Goal: Communication & Community: Answer question/provide support

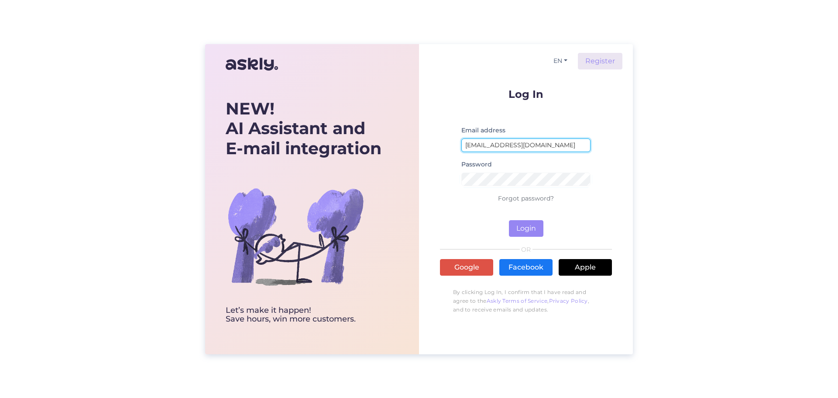
click at [527, 145] on input "[EMAIL_ADDRESS][DOMAIN_NAME]" at bounding box center [525, 145] width 129 height 14
type input "[EMAIL_ADDRESS][DOMAIN_NAME]"
click at [522, 227] on button "Login" at bounding box center [526, 228] width 34 height 17
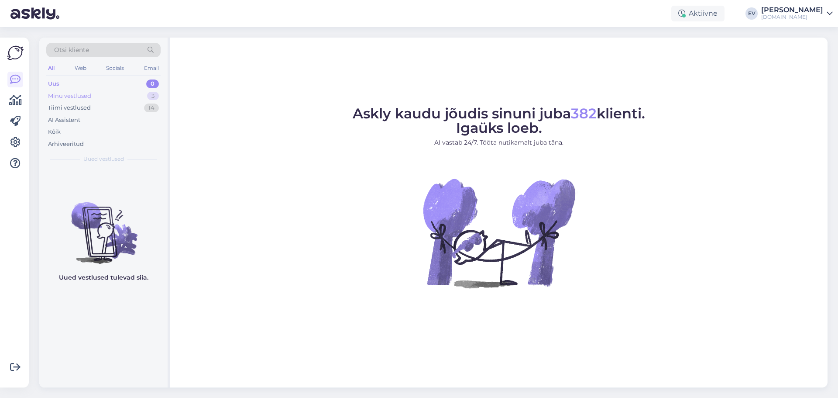
click at [101, 93] on div "Minu vestlused 3" at bounding box center [103, 96] width 114 height 12
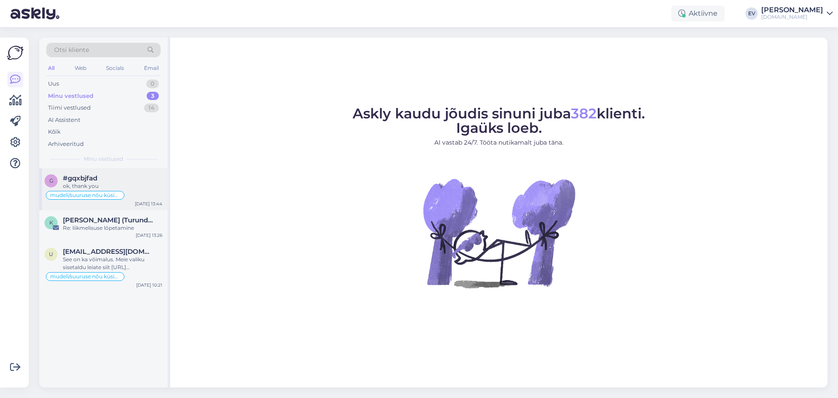
click at [143, 179] on div "#gqxbjfad" at bounding box center [112, 178] width 99 height 8
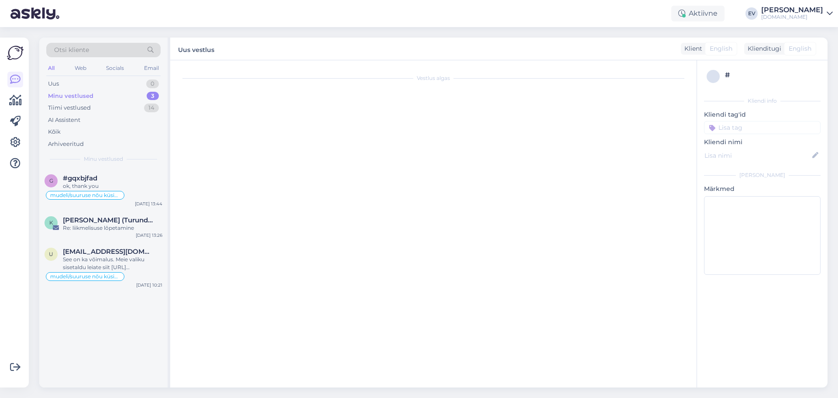
scroll to position [82, 0]
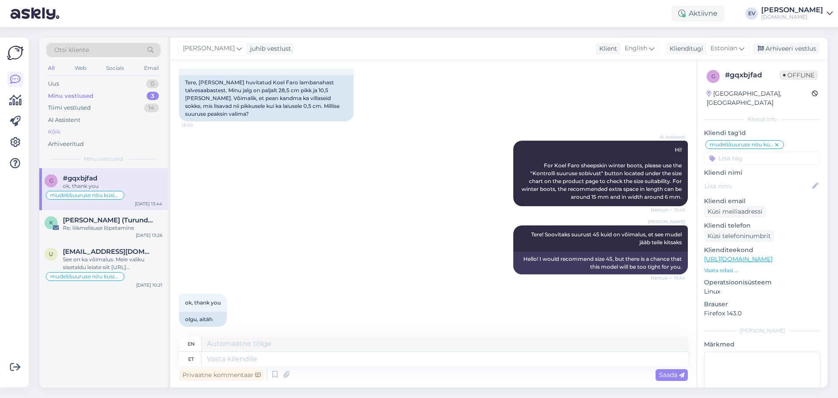
click at [99, 130] on div "Kõik" at bounding box center [103, 132] width 114 height 12
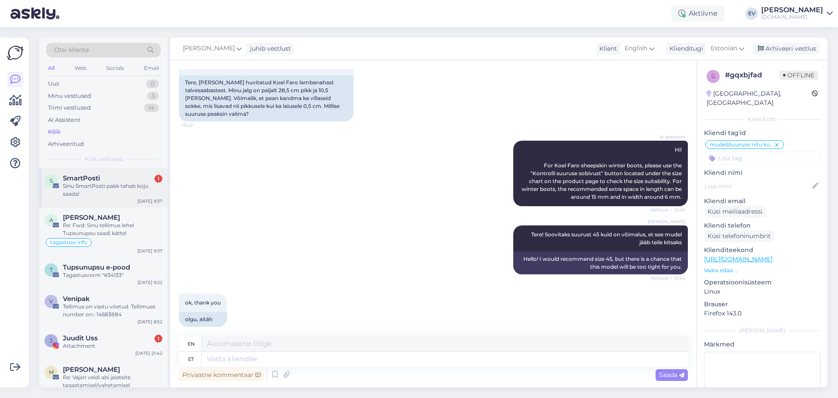
click at [119, 182] on div "SmartPosti 1" at bounding box center [112, 178] width 99 height 8
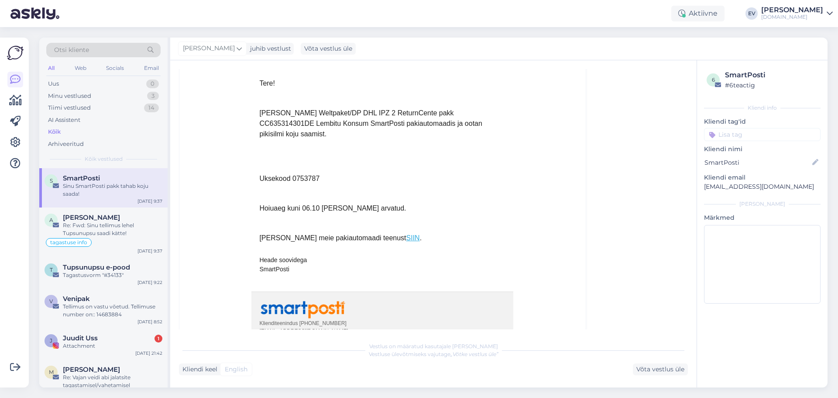
scroll to position [284, 0]
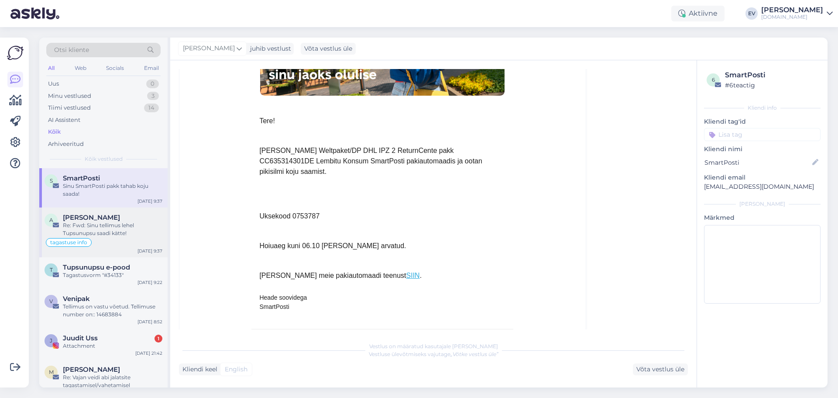
click at [131, 223] on div "Re: Fwd: Sinu tellimus lehel Tupsunupsu saadi kätte!" at bounding box center [112, 229] width 99 height 16
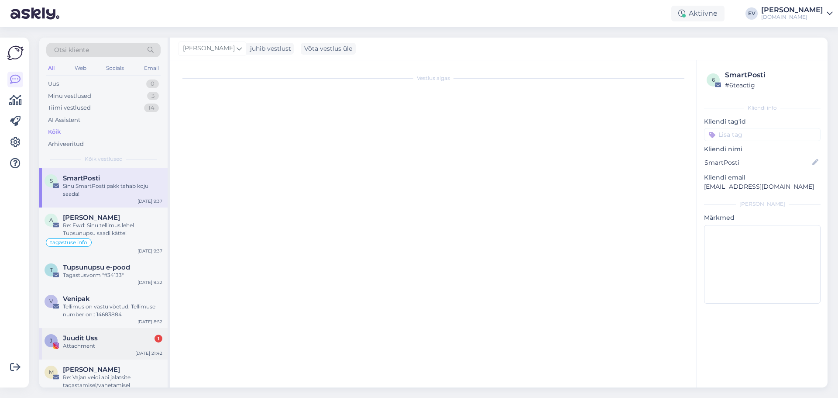
scroll to position [0, 0]
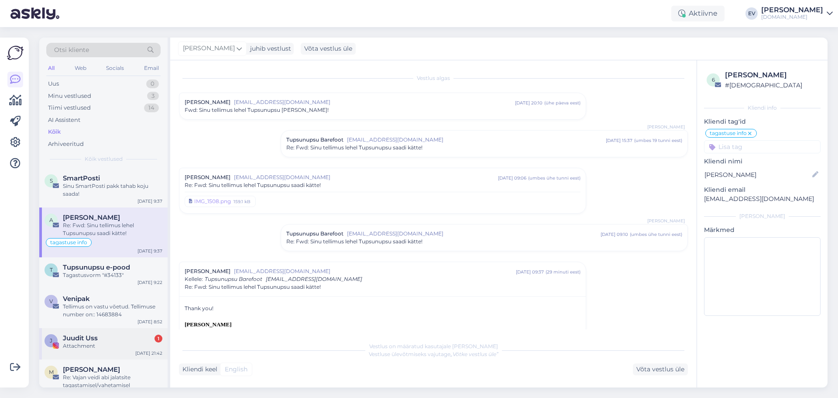
drag, startPoint x: 135, startPoint y: 340, endPoint x: 206, endPoint y: 309, distance: 77.0
click at [135, 339] on div "Juudit Uss 1" at bounding box center [112, 338] width 99 height 8
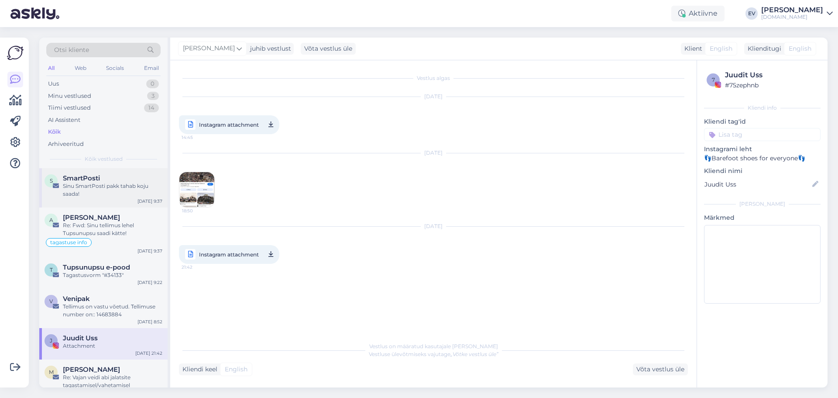
click at [89, 190] on div "Sinu SmartPosti pakk tahab koju saada!" at bounding box center [112, 190] width 99 height 16
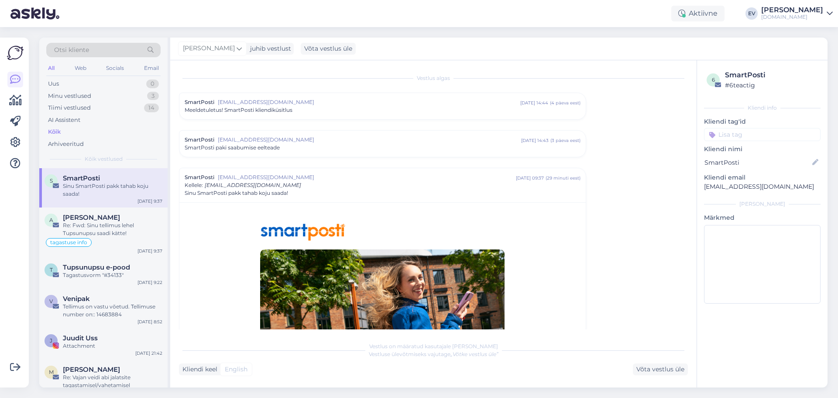
scroll to position [99, 0]
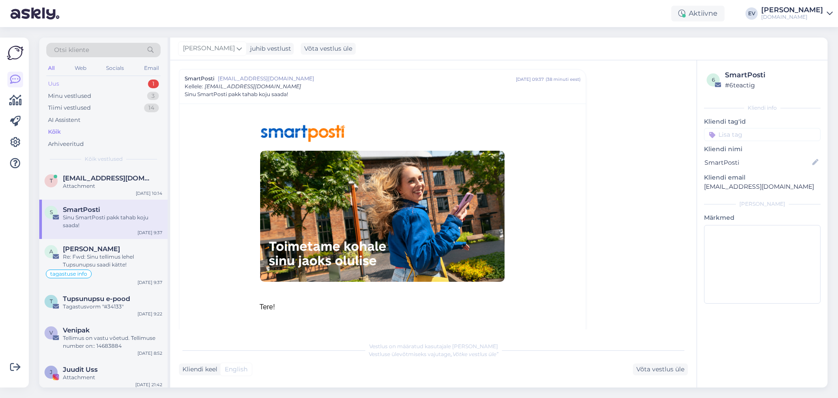
click at [65, 86] on div "Uus 1" at bounding box center [103, 84] width 114 height 12
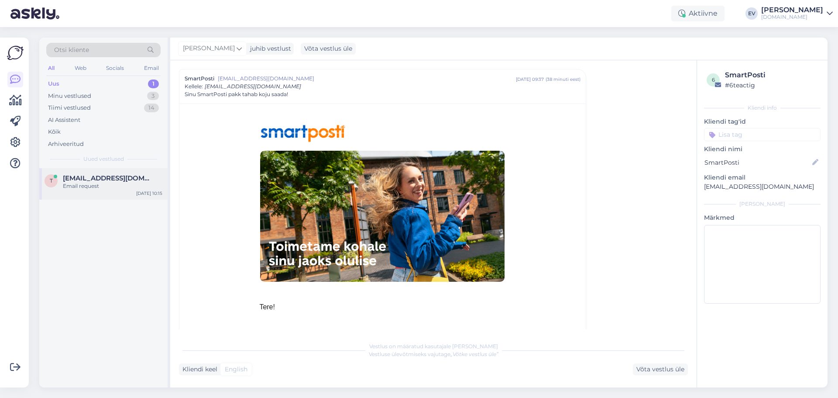
click at [97, 184] on div "Email request" at bounding box center [112, 186] width 99 height 8
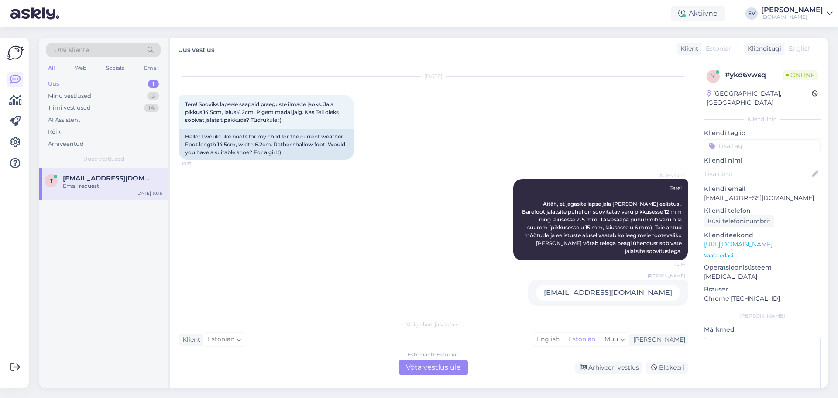
click at [437, 368] on div "Estonian to Estonian Võta vestlus üle" at bounding box center [433, 367] width 69 height 16
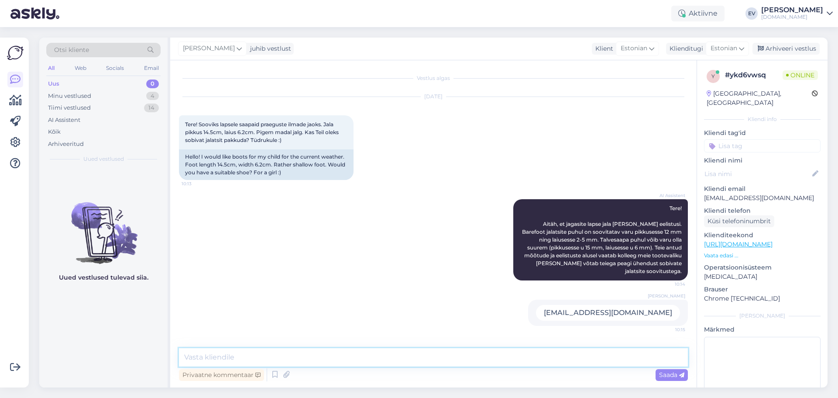
click at [307, 351] on textarea at bounding box center [433, 357] width 509 height 18
type textarea "Tere! Kohe vaatan mida saaksin soovitada :)"
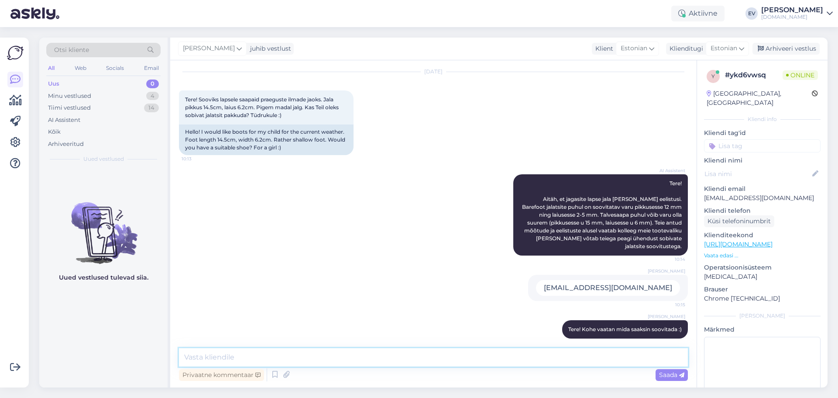
click at [259, 356] on textarea at bounding box center [433, 357] width 509 height 18
paste textarea "[PERSON_NAME]-sügis saapad, pink devon heart"
type textarea "[PERSON_NAME]-sügis saapad, pink devon heart"
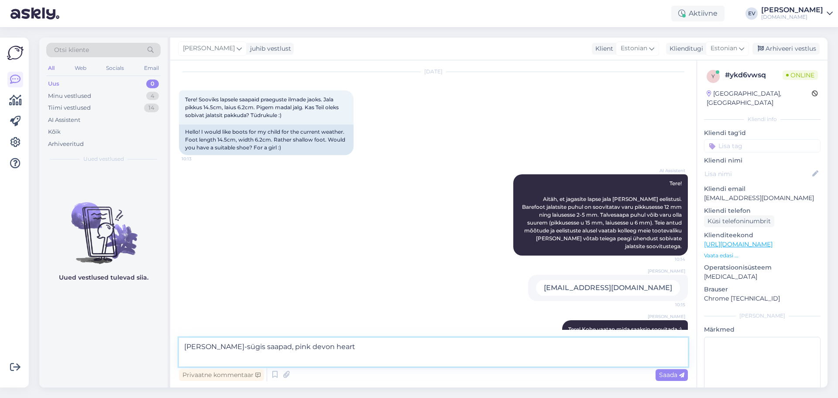
click at [286, 344] on textarea "[PERSON_NAME]-sügis saapad, pink devon heart" at bounding box center [433, 351] width 509 height 29
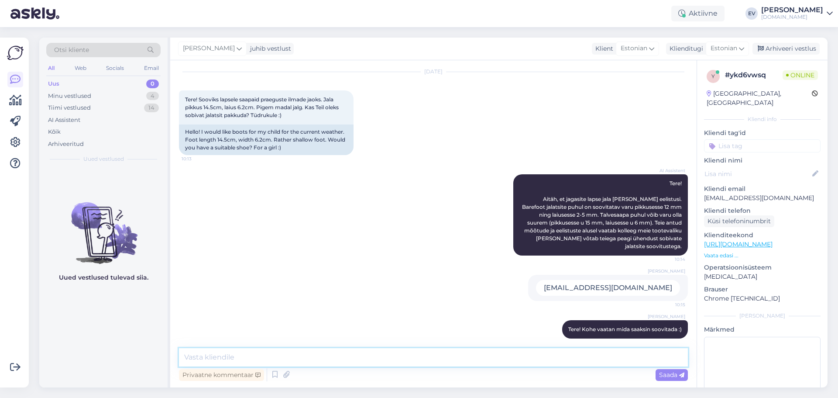
click at [348, 353] on textarea at bounding box center [433, 357] width 509 height 18
paste textarea "[URL][DOMAIN_NAME][PERSON_NAME]"
type textarea "[URL][DOMAIN_NAME][PERSON_NAME]"
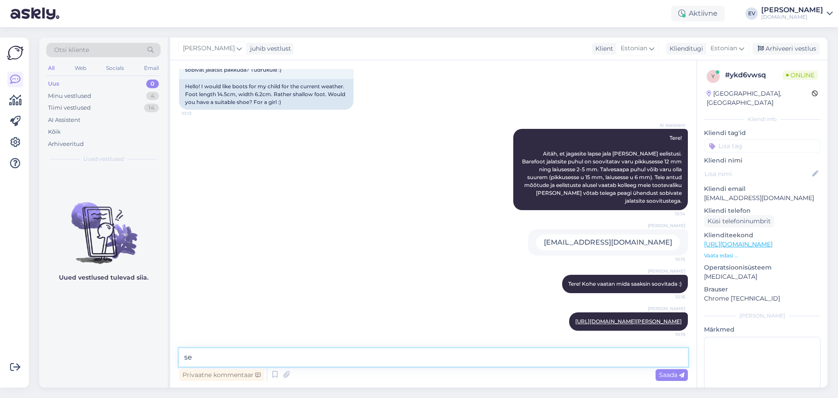
type textarea "s"
type textarea "j"
click at [186, 356] on textarea "jonapi puhul" at bounding box center [433, 357] width 509 height 18
click at [248, 360] on textarea "Jonapi puhul" at bounding box center [433, 357] width 509 height 18
type textarea "Jonapi puhul soovitaks suurus 24"
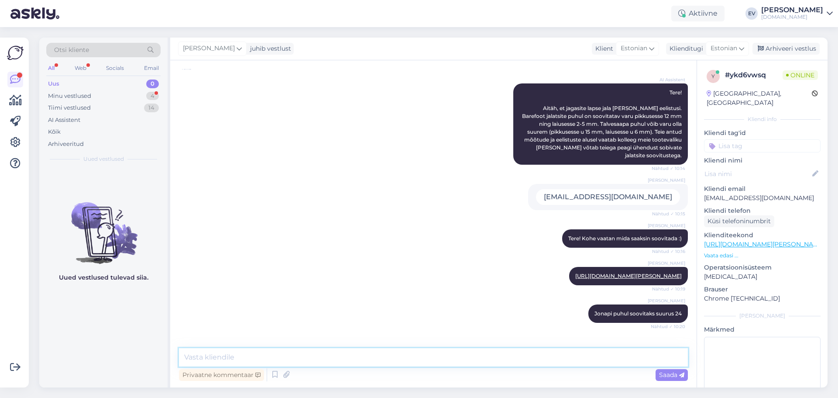
scroll to position [161, 0]
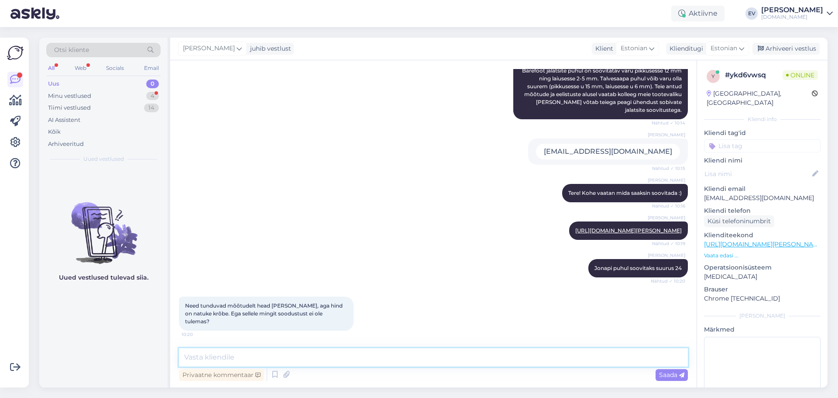
paste textarea "[URL][DOMAIN_NAME][PERSON_NAME][PERSON_NAME]"
type textarea "[URL][DOMAIN_NAME][PERSON_NAME][PERSON_NAME]"
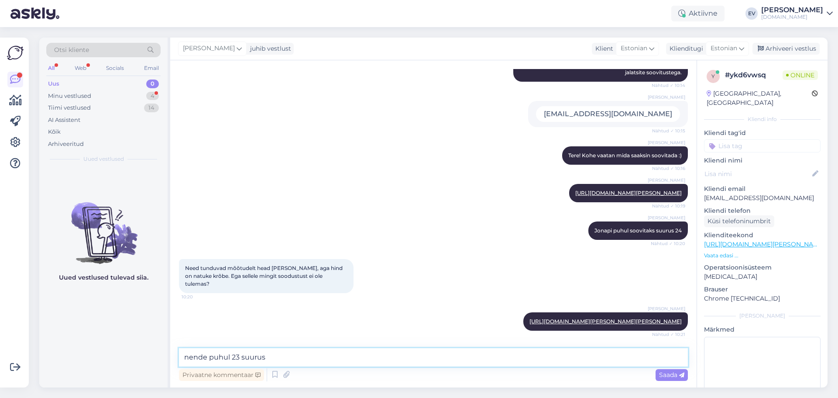
type textarea "nende puhul 23 suurus"
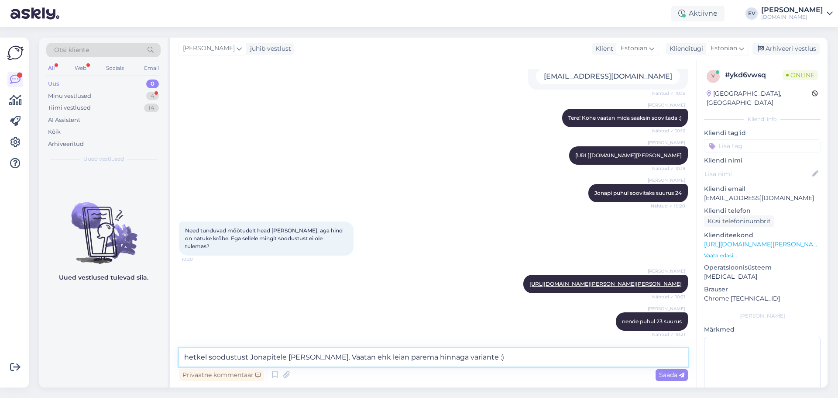
type textarea "hetkel soodustust Jonapitele [PERSON_NAME]. Vaatan ehk leian parema hinnaga var…"
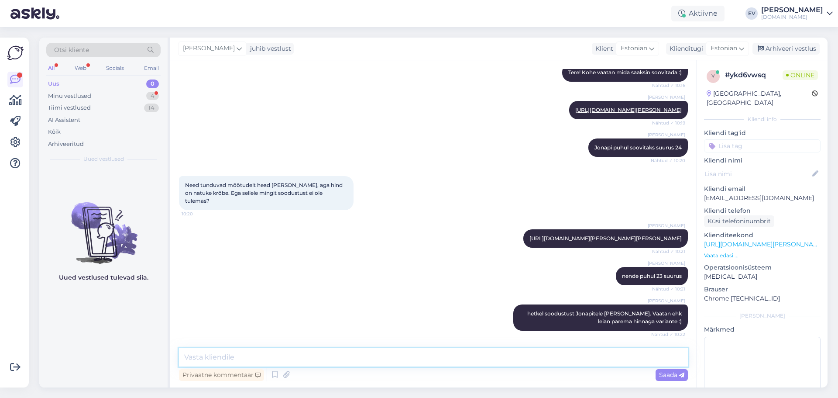
click at [348, 358] on textarea at bounding box center [433, 357] width 509 height 18
paste textarea "[URL][DOMAIN_NAME][PERSON_NAME]"
type textarea "[URL][DOMAIN_NAME][PERSON_NAME]"
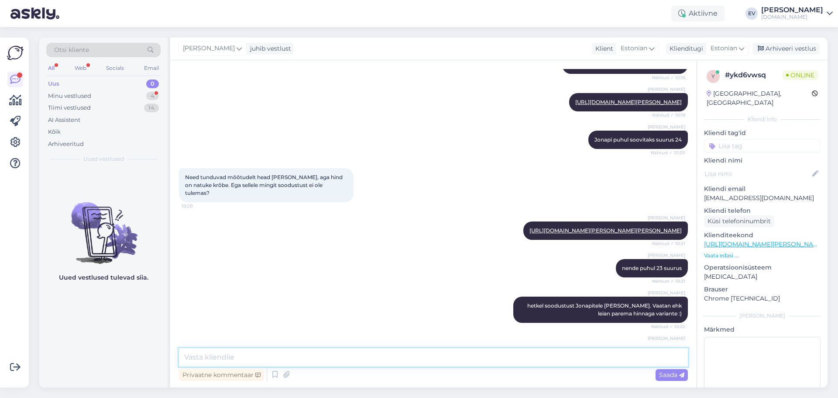
scroll to position [335, 0]
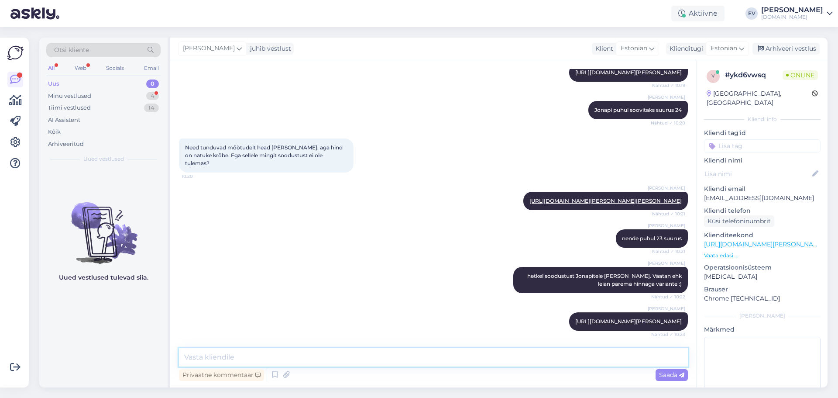
click at [251, 353] on textarea at bounding box center [433, 357] width 509 height 18
paste textarea "[URL][DOMAIN_NAME]"
type textarea "[URL][DOMAIN_NAME]"
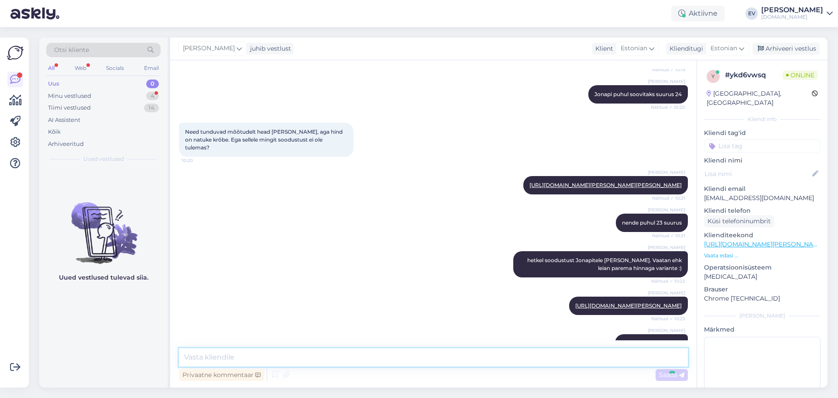
scroll to position [380, 0]
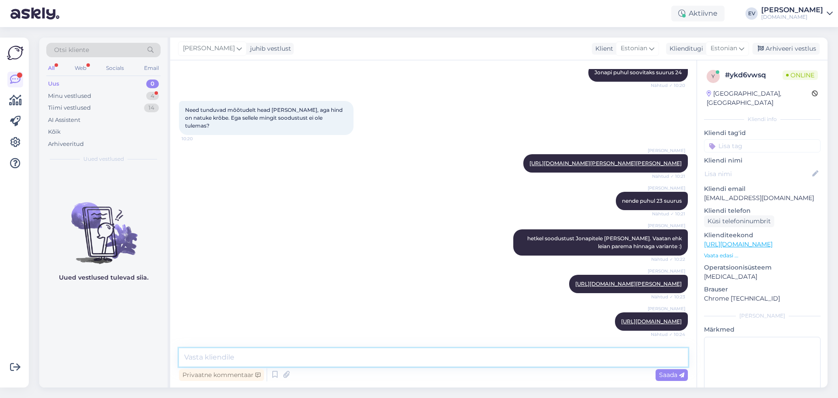
paste textarea "[URL][DOMAIN_NAME]"
type textarea "[URL][DOMAIN_NAME]"
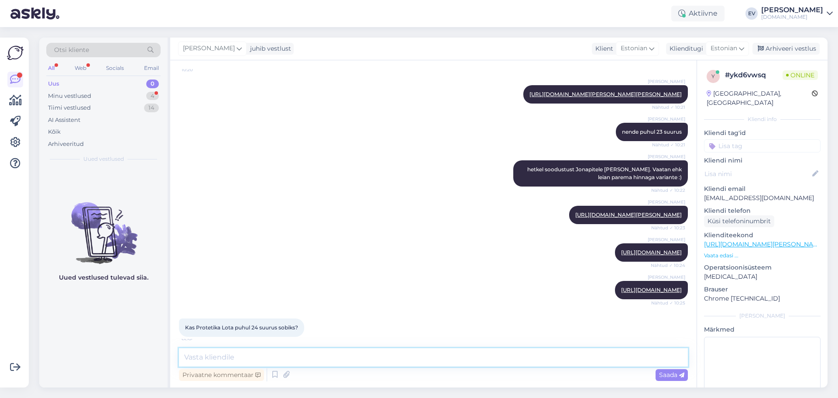
scroll to position [500, 0]
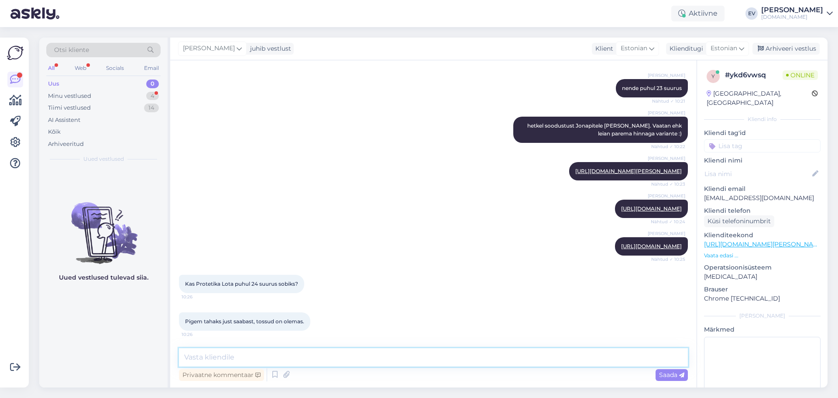
paste textarea "[URL][DOMAIN_NAME]"
type textarea "[URL][DOMAIN_NAME]"
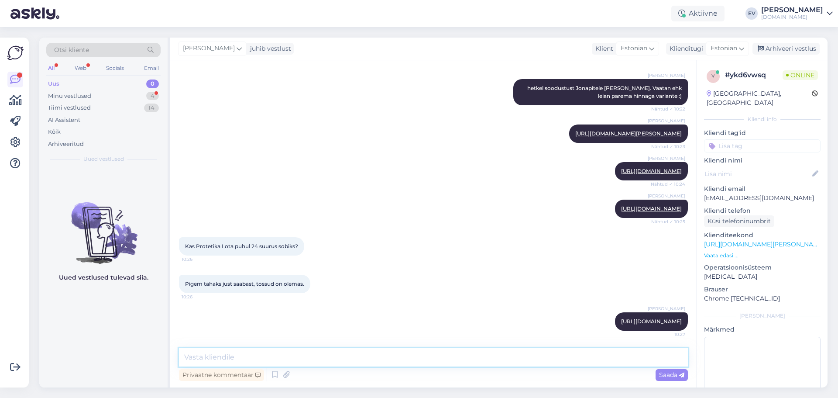
scroll to position [502, 0]
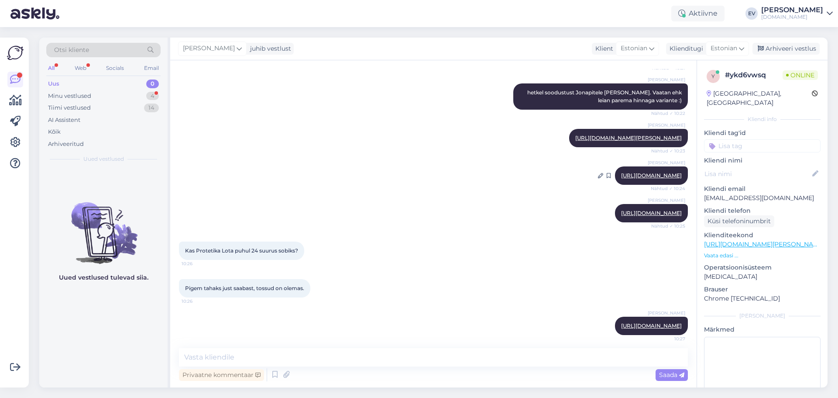
click at [621, 178] on link "[URL][DOMAIN_NAME]" at bounding box center [651, 175] width 61 height 7
click at [263, 346] on div "Vestlus algas [DATE] Tere! Sooviks lapsele saapaid praeguste ilmade jaoks. Jala…" at bounding box center [433, 223] width 526 height 327
click at [260, 351] on textarea at bounding box center [433, 357] width 509 height 18
type textarea "Protetika puhul soovitaks suurst 24"
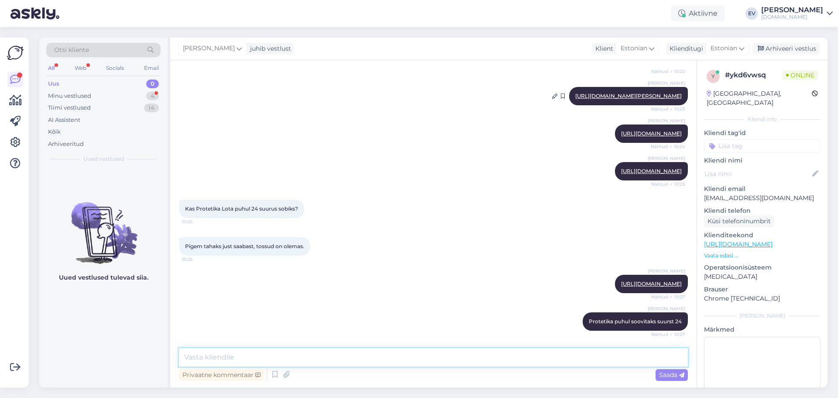
scroll to position [540, 0]
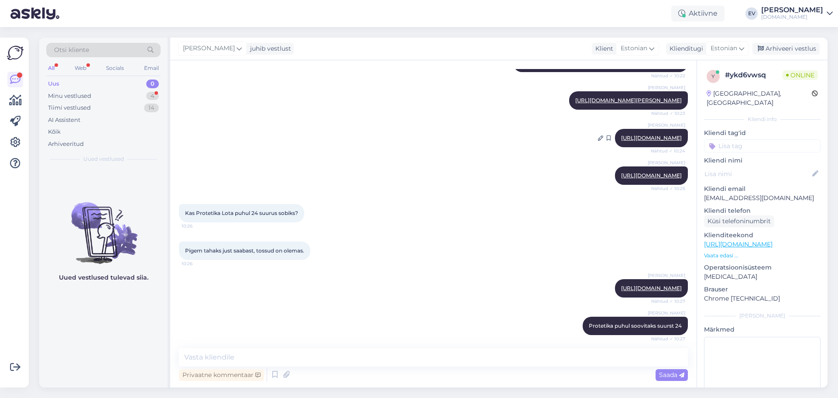
click at [621, 141] on link "[URL][DOMAIN_NAME]" at bounding box center [651, 137] width 61 height 7
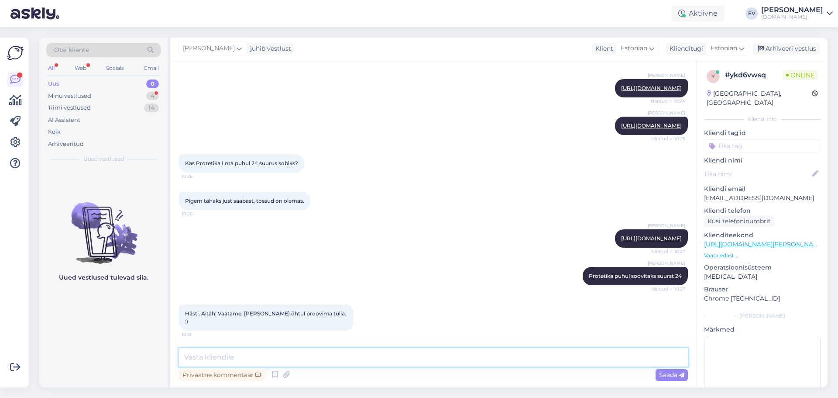
click at [323, 354] on textarea at bounding box center [433, 357] width 509 height 18
type textarea "Teeme nii :)"
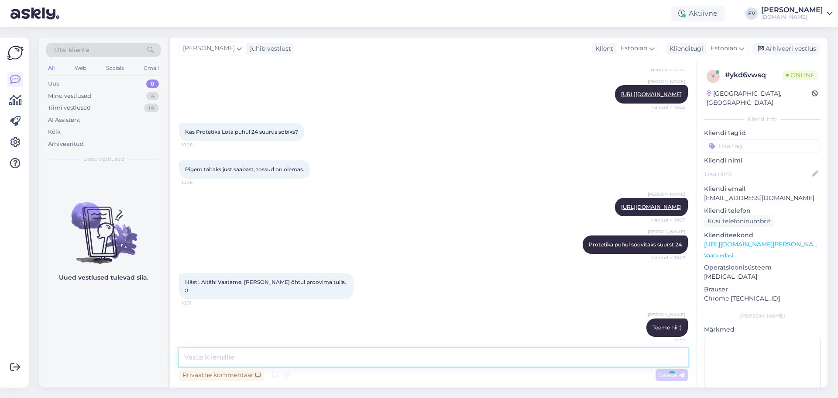
scroll to position [658, 0]
